Goal: Task Accomplishment & Management: Complete application form

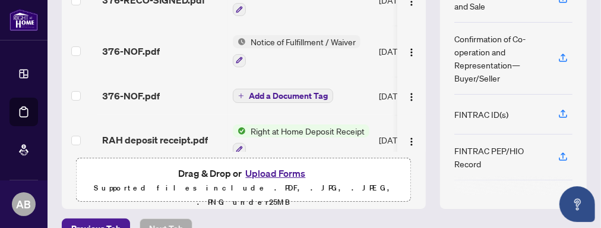
click at [322, 130] on span "Right at Home Deposit Receipt" at bounding box center [308, 130] width 124 height 13
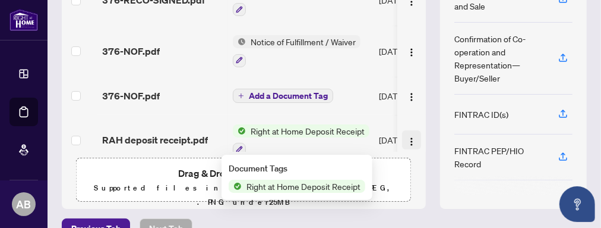
click at [407, 139] on img "button" at bounding box center [412, 142] width 10 height 10
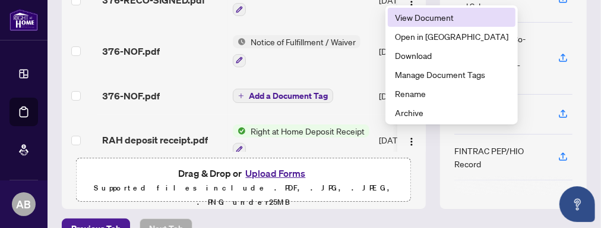
click at [432, 18] on span "View Document" at bounding box center [451, 17] width 113 height 13
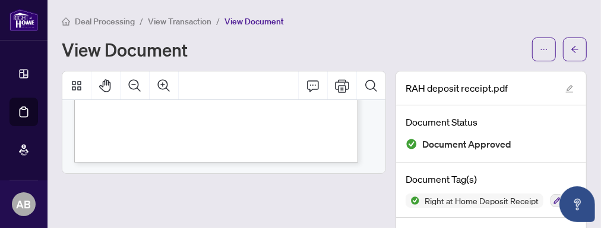
click at [329, 38] on div "View Document" at bounding box center [324, 49] width 525 height 24
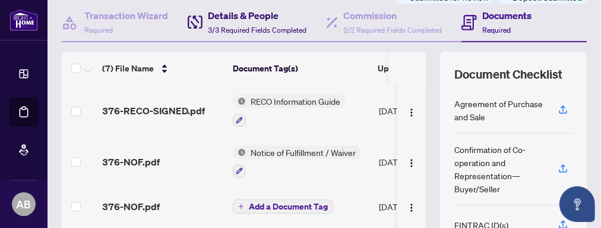
drag, startPoint x: 243, startPoint y: 11, endPoint x: 257, endPoint y: 17, distance: 15.2
click at [244, 11] on h4 "Details & People" at bounding box center [258, 15] width 99 height 14
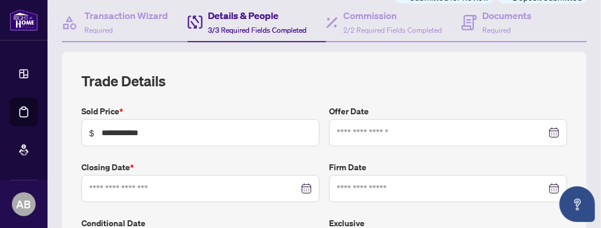
type input "**********"
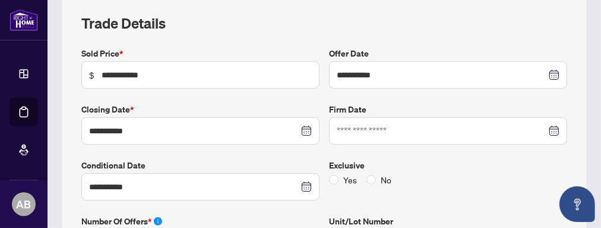
scroll to position [222, 0]
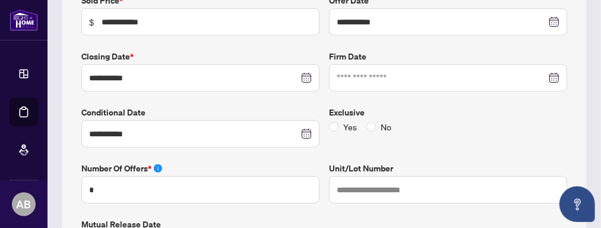
click at [546, 74] on div at bounding box center [448, 77] width 223 height 13
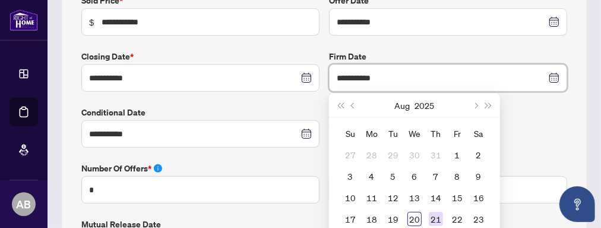
type input "**********"
click at [412, 215] on div "20" at bounding box center [415, 218] width 14 height 14
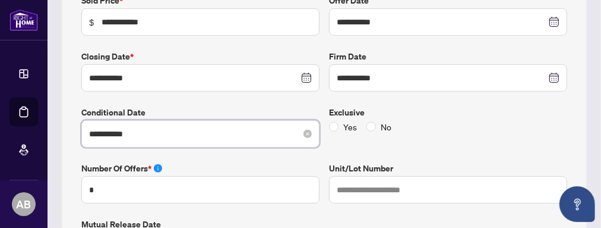
click at [144, 134] on input "**********" at bounding box center [194, 133] width 210 height 13
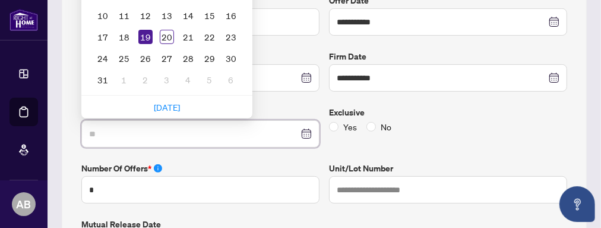
type input "*"
type input "**********"
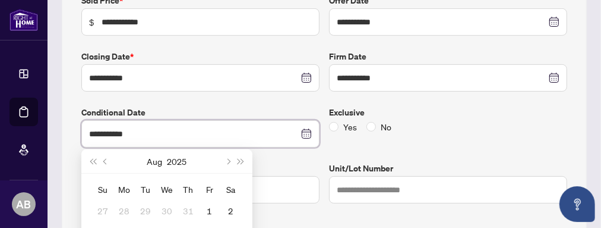
scroll to position [333, 0]
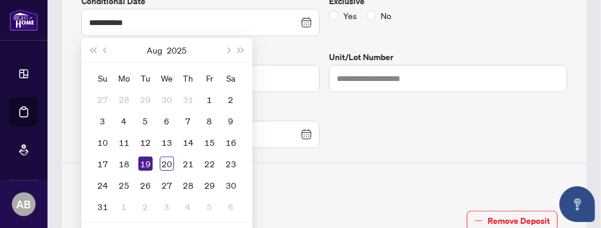
click at [452, 143] on div "**********" at bounding box center [324, 220] width 495 height 674
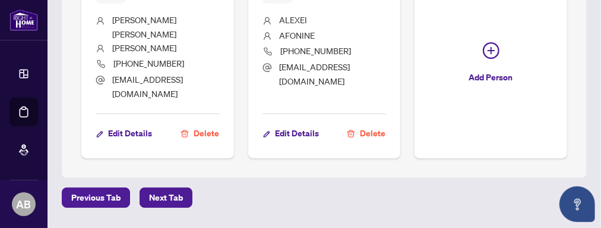
scroll to position [1001, 0]
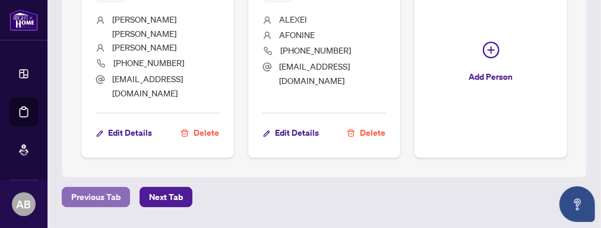
click at [107, 187] on span "Previous Tab" at bounding box center [95, 196] width 49 height 19
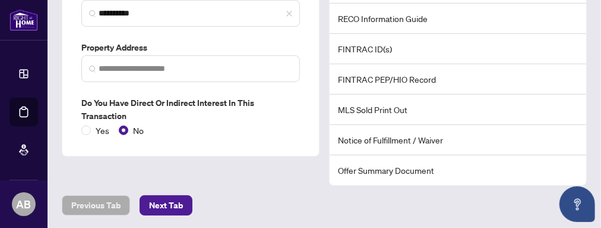
scroll to position [323, 0]
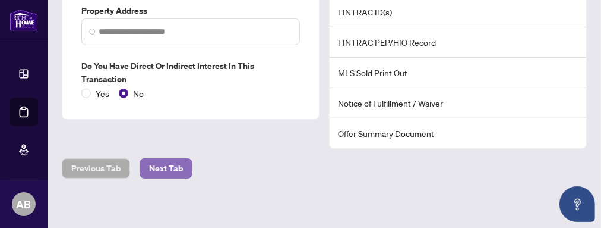
click at [175, 165] on span "Next Tab" at bounding box center [166, 168] width 34 height 19
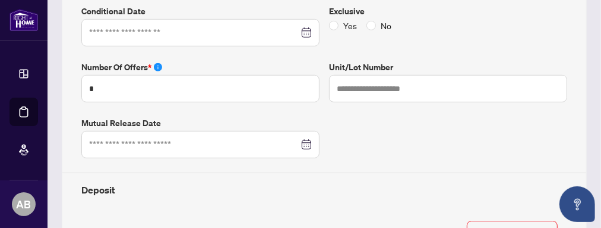
type input "**********"
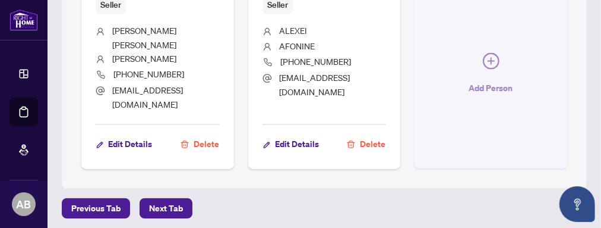
scroll to position [1001, 0]
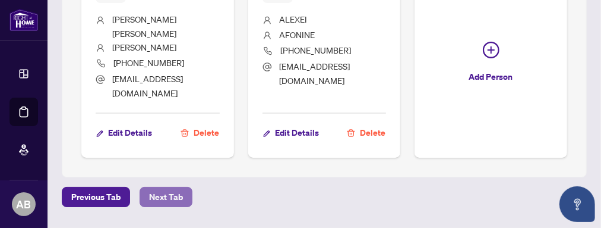
click at [158, 187] on span "Next Tab" at bounding box center [166, 196] width 34 height 19
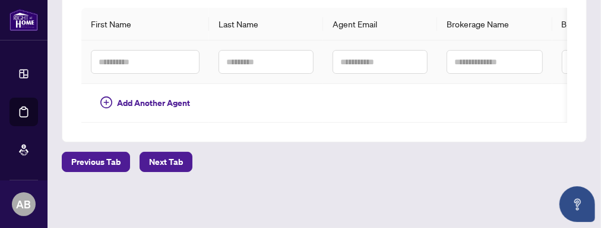
scroll to position [310, 0]
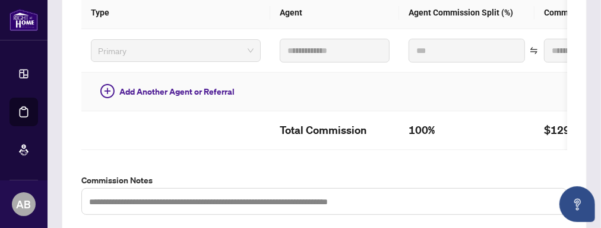
type textarea "**********"
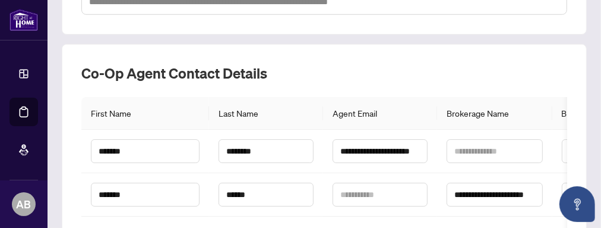
scroll to position [532, 0]
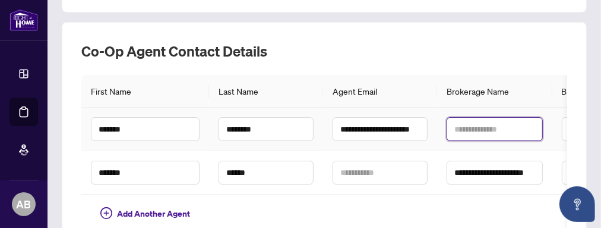
click at [491, 135] on input "text" at bounding box center [495, 129] width 96 height 24
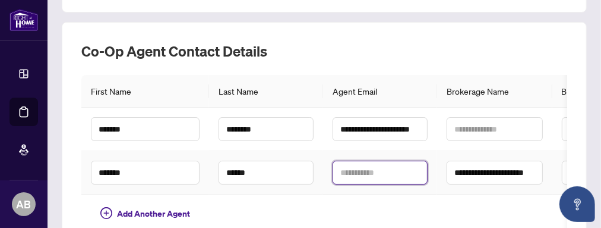
click at [368, 176] on input "text" at bounding box center [380, 172] width 95 height 24
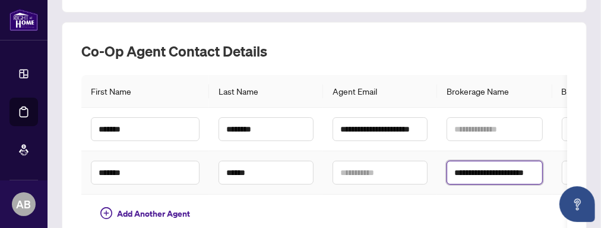
click at [490, 176] on input "**********" at bounding box center [495, 172] width 96 height 24
drag, startPoint x: 454, startPoint y: 175, endPoint x: 542, endPoint y: 178, distance: 88.6
click at [542, 172] on input "**********" at bounding box center [493, 172] width 97 height 23
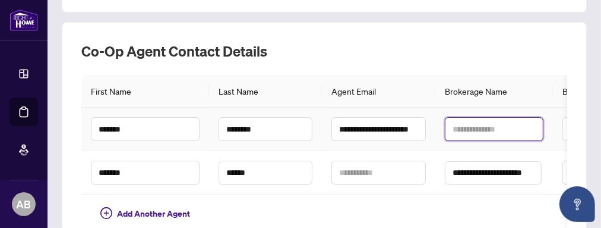
click at [464, 132] on input "text" at bounding box center [494, 129] width 99 height 24
paste input "**********"
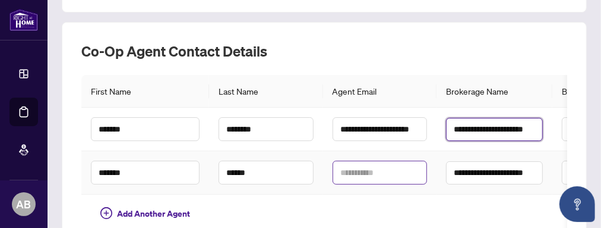
type input "**********"
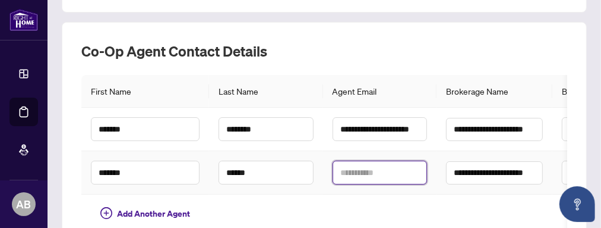
click at [346, 176] on input "text" at bounding box center [380, 172] width 95 height 24
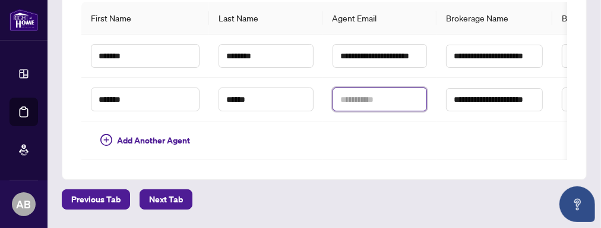
scroll to position [643, 0]
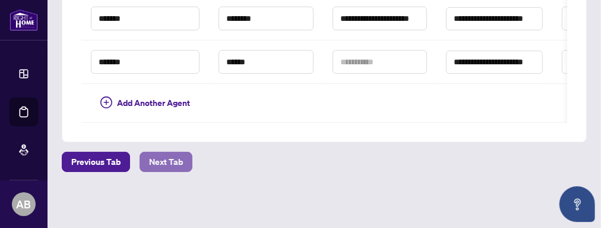
click at [167, 168] on span "Next Tab" at bounding box center [166, 161] width 34 height 19
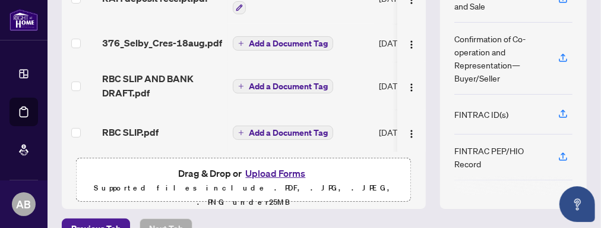
scroll to position [151, 0]
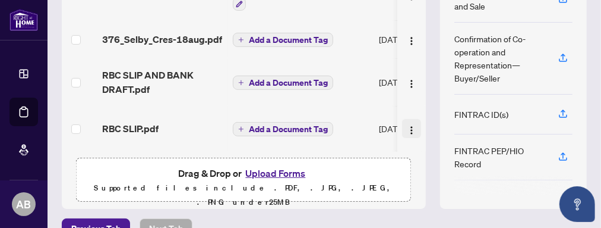
click at [407, 125] on img "button" at bounding box center [412, 130] width 10 height 10
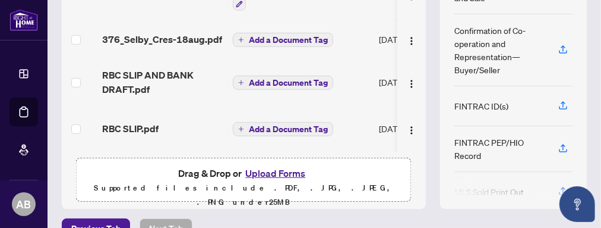
scroll to position [3, 0]
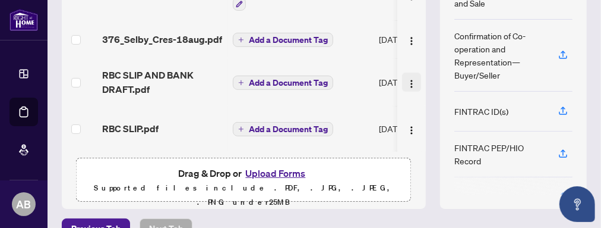
click at [407, 79] on img "button" at bounding box center [412, 84] width 10 height 10
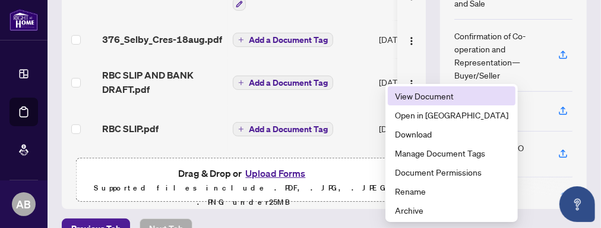
click at [440, 97] on span "View Document" at bounding box center [451, 95] width 113 height 13
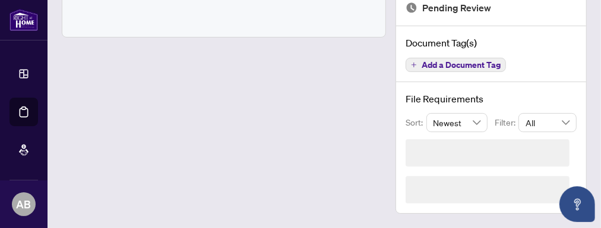
scroll to position [96, 0]
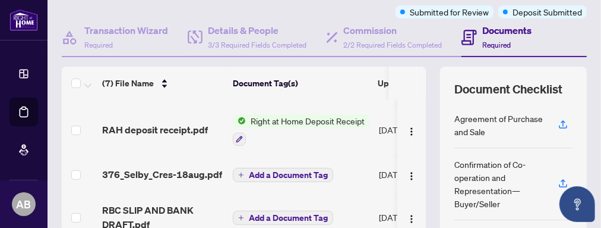
scroll to position [151, 0]
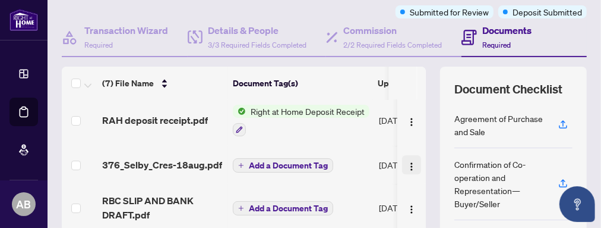
click at [407, 162] on img "button" at bounding box center [412, 167] width 10 height 10
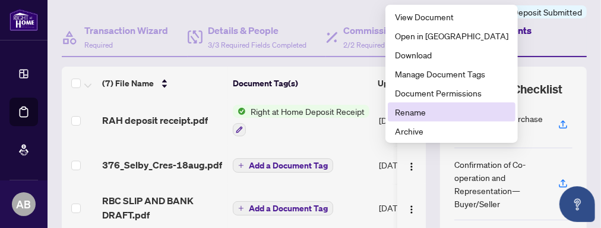
click at [412, 112] on span "Rename" at bounding box center [451, 111] width 113 height 13
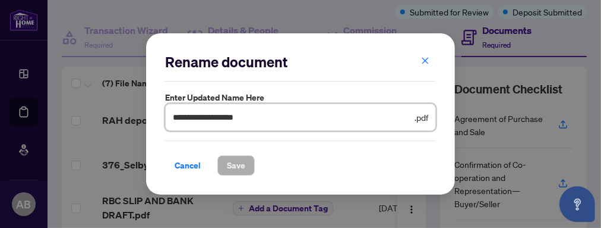
drag, startPoint x: 258, startPoint y: 118, endPoint x: 234, endPoint y: 117, distance: 23.8
click at [234, 119] on input "**********" at bounding box center [292, 116] width 239 height 13
type input "**********"
click at [237, 172] on span "Save" at bounding box center [236, 165] width 18 height 19
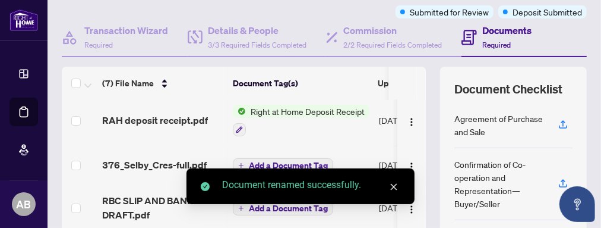
click at [396, 184] on icon "close" at bounding box center [394, 187] width 7 height 7
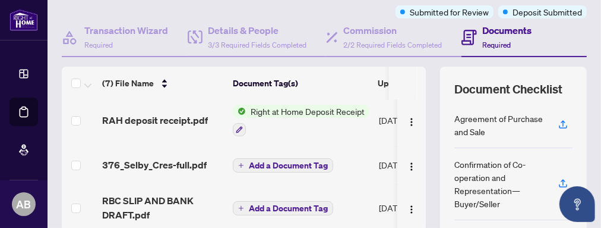
click at [241, 165] on icon "plus" at bounding box center [241, 165] width 5 height 1
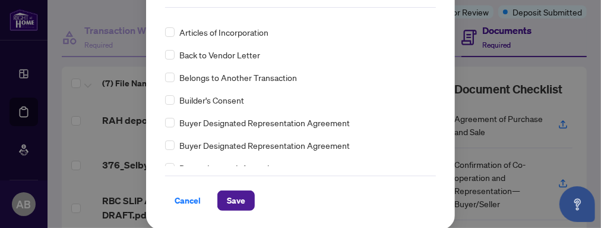
scroll to position [388, 0]
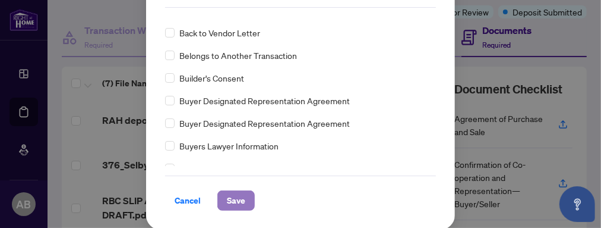
click at [228, 198] on span "Save" at bounding box center [236, 200] width 18 height 19
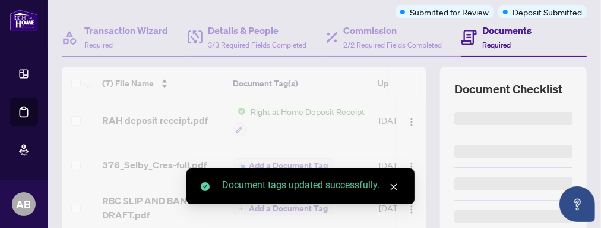
scroll to position [0, 0]
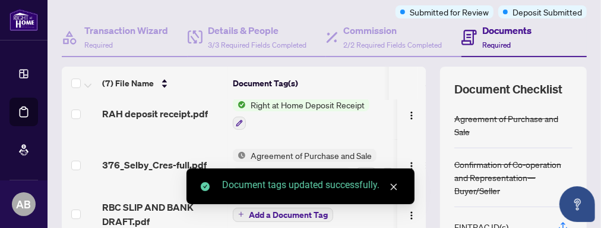
click at [396, 187] on icon "close" at bounding box center [394, 186] width 8 height 8
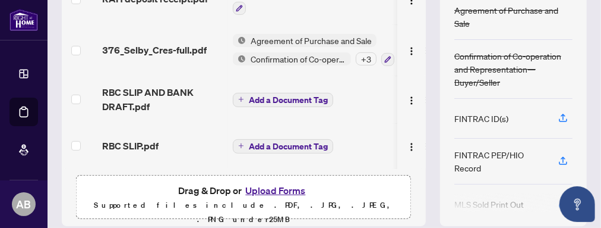
scroll to position [207, 0]
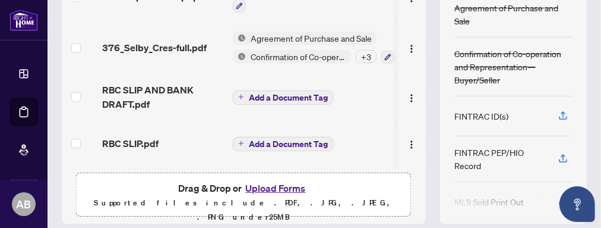
click at [294, 93] on span "Add a Document Tag" at bounding box center [288, 97] width 79 height 8
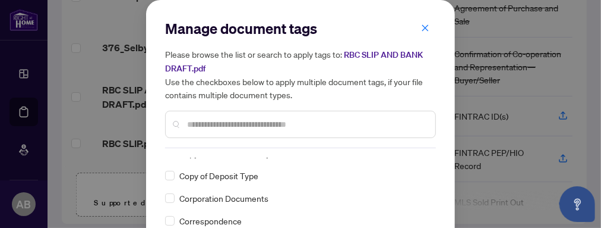
scroll to position [768, 0]
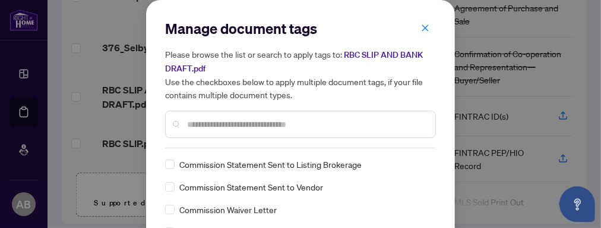
drag, startPoint x: 377, startPoint y: 27, endPoint x: 377, endPoint y: -33, distance: 59.4
click at [377, 0] on div "Manage document tags Please browse the list or search to apply tags to: RBC SLI…" at bounding box center [300, 114] width 601 height 228
click at [531, 128] on div "Manage document tags Please browse the list or search to apply tags to: RBC SLI…" at bounding box center [300, 114] width 601 height 228
drag, startPoint x: 446, startPoint y: 180, endPoint x: 433, endPoint y: 194, distance: 18.9
click at [446, 184] on div "Manage document tags Please browse the list or search to apply tags to: RBC SLI…" at bounding box center [300, 185] width 309 height 370
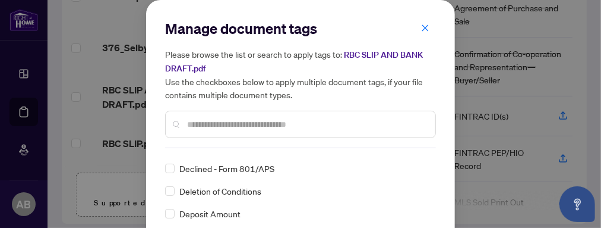
scroll to position [0, 0]
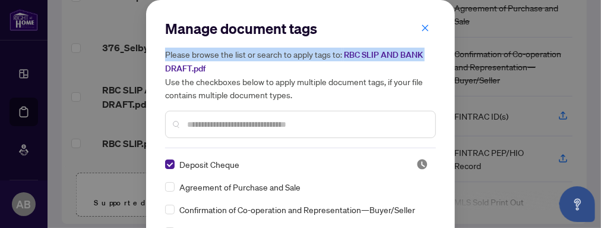
drag, startPoint x: 562, startPoint y: 36, endPoint x: 566, endPoint y: 59, distance: 24.1
click at [566, 59] on div "Manage document tags Please browse the list or search to apply tags to: RBC SLI…" at bounding box center [300, 114] width 601 height 228
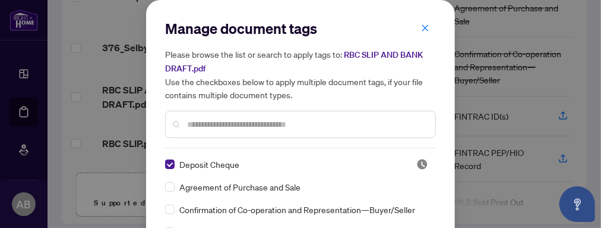
click at [440, 93] on div "Manage document tags Please browse the list or search to apply tags to: RBC SLI…" at bounding box center [300, 185] width 309 height 370
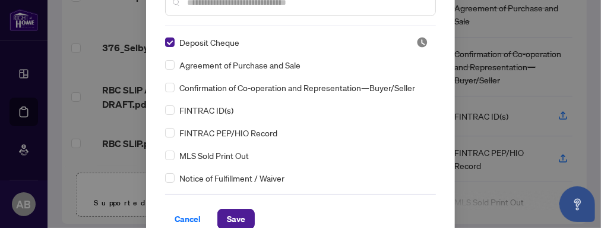
scroll to position [140, 0]
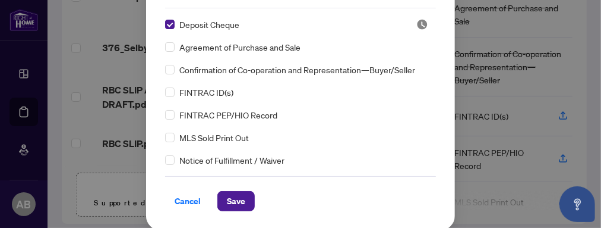
drag, startPoint x: 447, startPoint y: 222, endPoint x: 449, endPoint y: 247, distance: 24.4
click at [449, 227] on div "Manage document tags Please browse the list or search to apply tags to: RBC SLI…" at bounding box center [300, 114] width 601 height 228
click at [355, 146] on div "Deposit Cheque Agreement of Purchase and Sale Confirmation of Co-operation and …" at bounding box center [300, 92] width 271 height 149
click at [236, 202] on span "Save" at bounding box center [236, 200] width 18 height 19
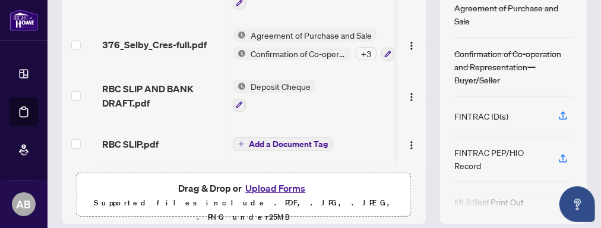
click at [311, 80] on span "Deposit Cheque" at bounding box center [281, 86] width 70 height 13
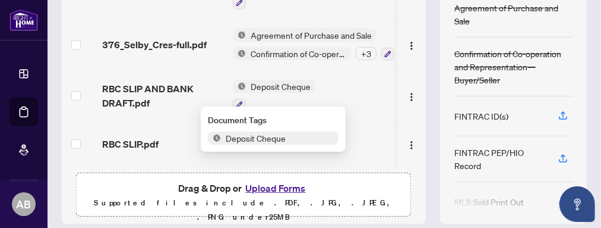
click at [295, 140] on span "Deposit Cheque" at bounding box center [273, 137] width 131 height 13
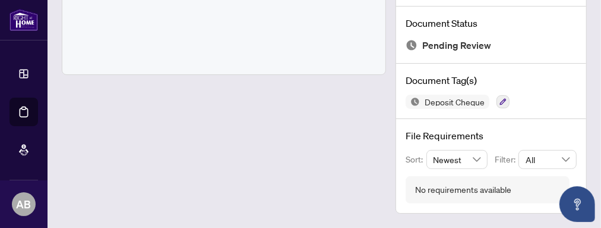
scroll to position [96, 0]
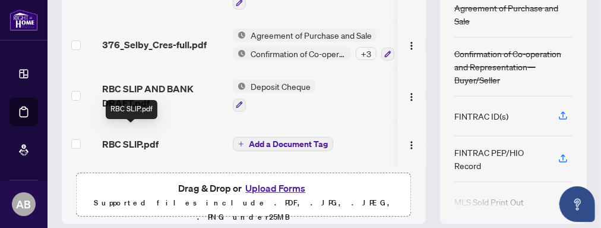
scroll to position [4, 0]
click at [280, 140] on span "Add a Document Tag" at bounding box center [288, 144] width 79 height 8
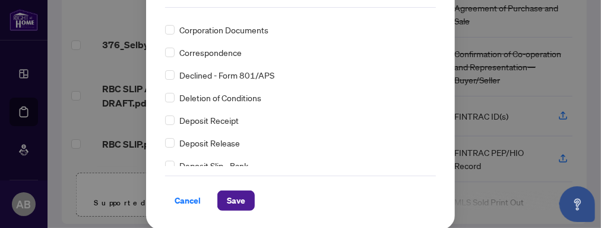
scroll to position [0, 0]
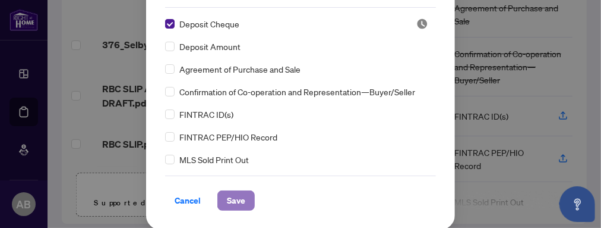
click at [233, 198] on span "Save" at bounding box center [236, 200] width 18 height 19
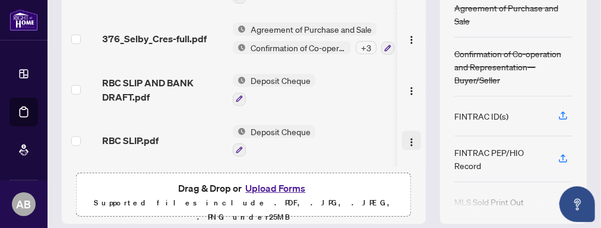
click at [407, 137] on img "button" at bounding box center [412, 142] width 10 height 10
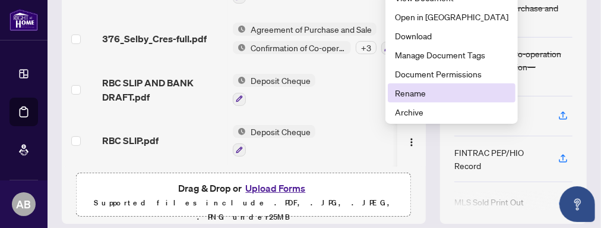
click at [405, 93] on span "Rename" at bounding box center [451, 92] width 113 height 13
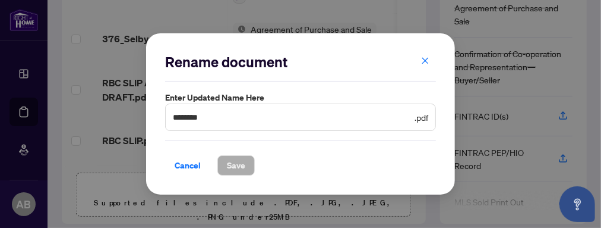
click at [425, 59] on icon "close" at bounding box center [425, 60] width 8 height 8
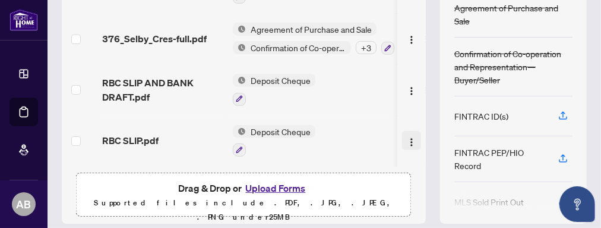
click at [407, 137] on img "button" at bounding box center [412, 142] width 10 height 10
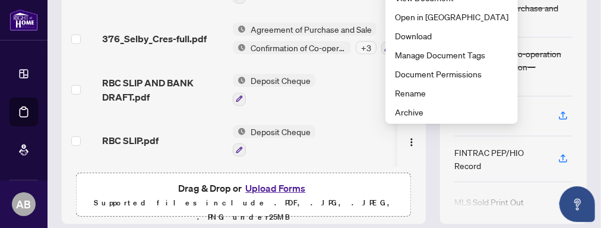
click at [283, 127] on span "Deposit Cheque" at bounding box center [281, 131] width 70 height 13
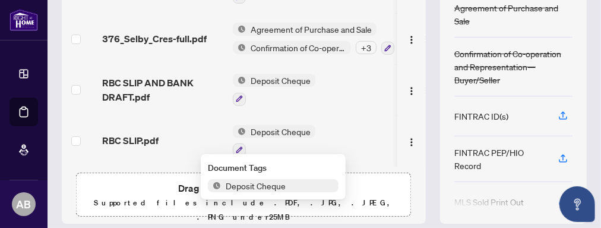
click at [289, 188] on span "Deposit Cheque" at bounding box center [256, 185] width 70 height 13
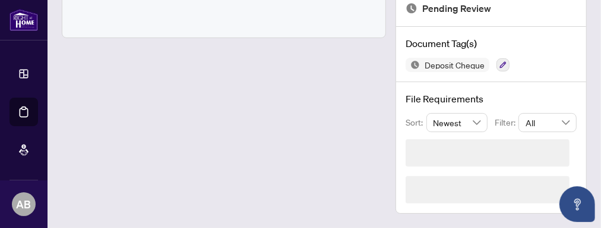
scroll to position [96, 0]
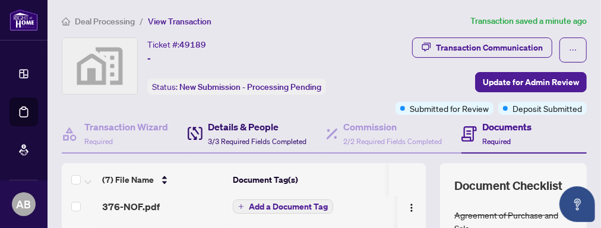
click at [249, 127] on h4 "Details & People" at bounding box center [258, 126] width 99 height 14
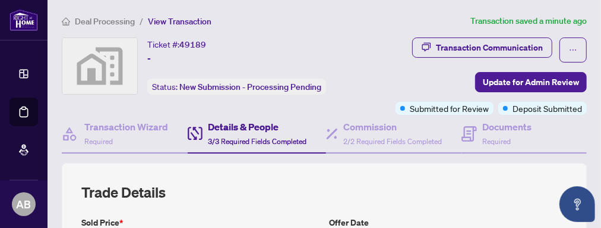
type input "**********"
click at [134, 124] on h4 "Transaction Wizard" at bounding box center [126, 126] width 84 height 14
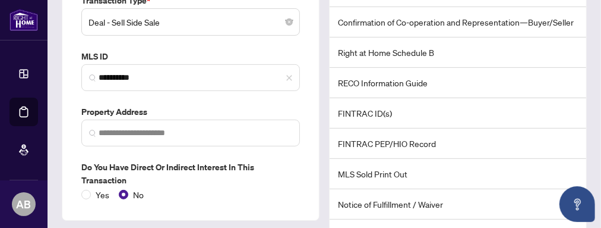
scroll to position [323, 0]
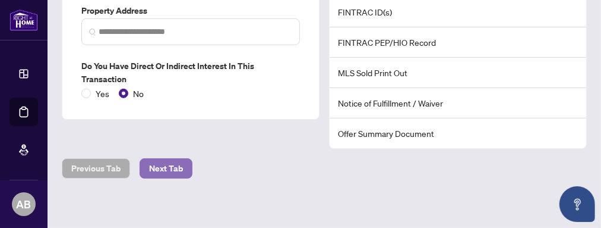
click at [166, 163] on span "Next Tab" at bounding box center [166, 168] width 34 height 19
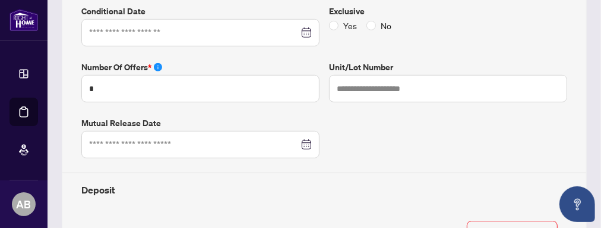
type input "**********"
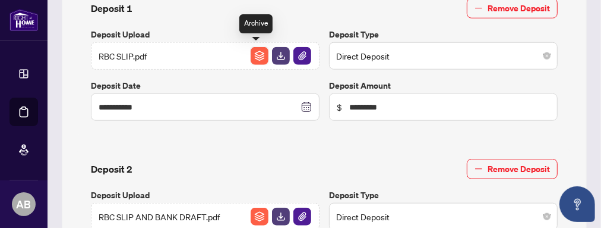
scroll to position [4, 0]
click at [207, 132] on div "**********" at bounding box center [324, 8] width 495 height 674
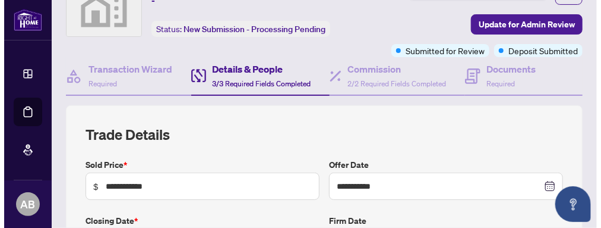
scroll to position [0, 0]
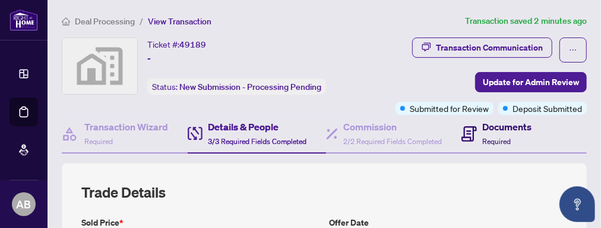
click at [514, 127] on h4 "Documents" at bounding box center [507, 126] width 49 height 14
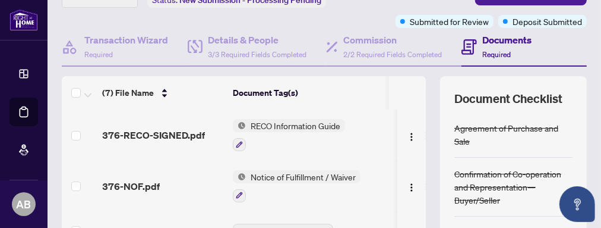
scroll to position [64, 0]
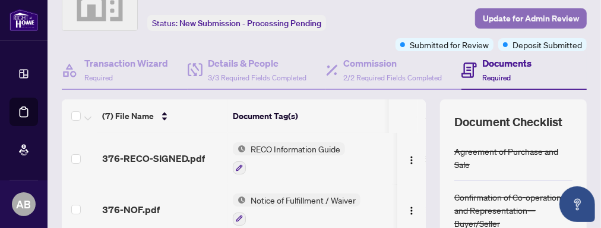
click at [524, 15] on span "Update for Admin Review" at bounding box center [531, 18] width 96 height 19
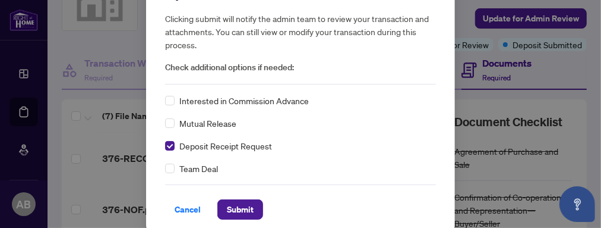
scroll to position [45, 0]
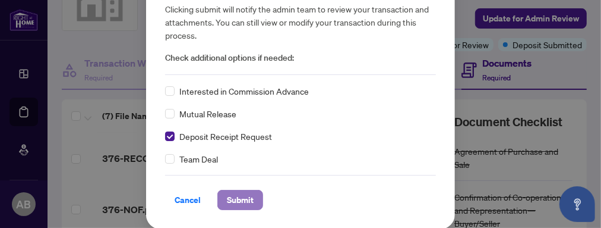
click at [239, 199] on span "Submit" at bounding box center [240, 199] width 27 height 19
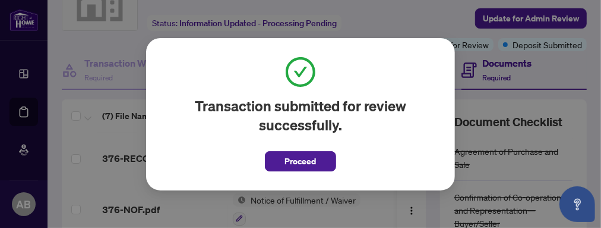
click at [387, 155] on div "Transaction submitted for review successfully. Proceed" at bounding box center [300, 114] width 271 height 114
click at [315, 166] on span "Proceed" at bounding box center [300, 160] width 31 height 19
